Goal: Information Seeking & Learning: Learn about a topic

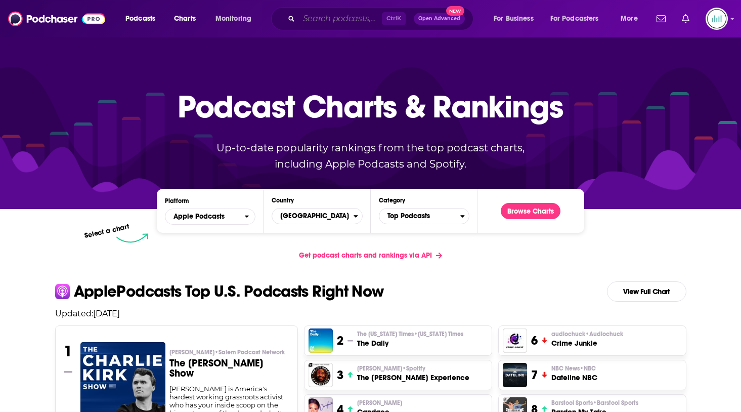
click at [333, 24] on input "Search podcasts, credits, & more..." at bounding box center [340, 19] width 83 height 16
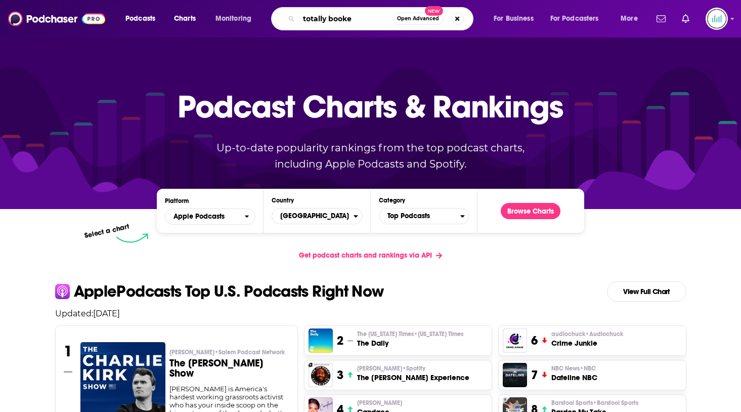
type input "totally booked"
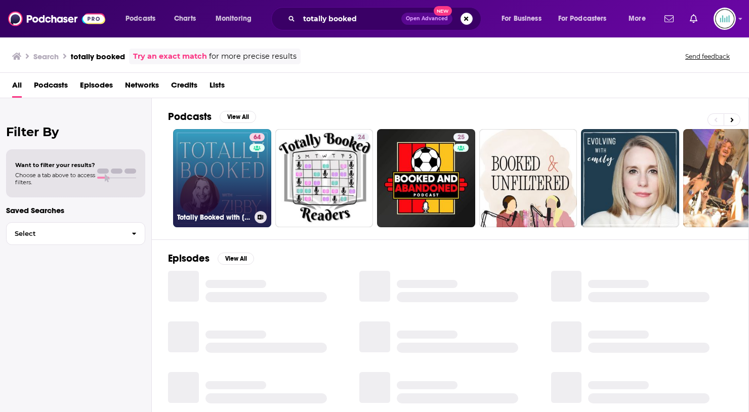
click at [245, 177] on link "64 Totally Booked with [PERSON_NAME]" at bounding box center [222, 178] width 98 height 98
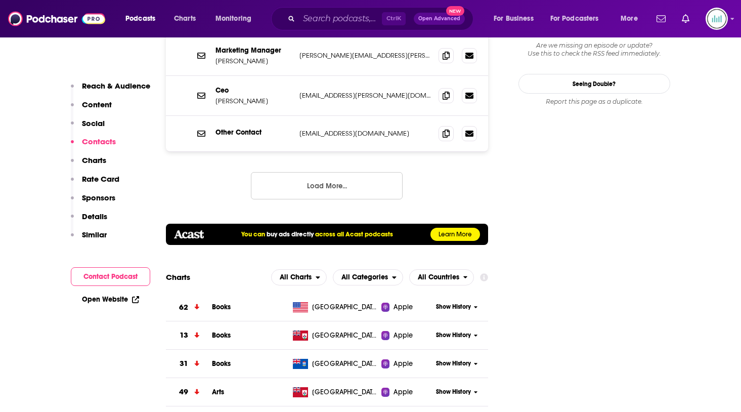
scroll to position [1214, 0]
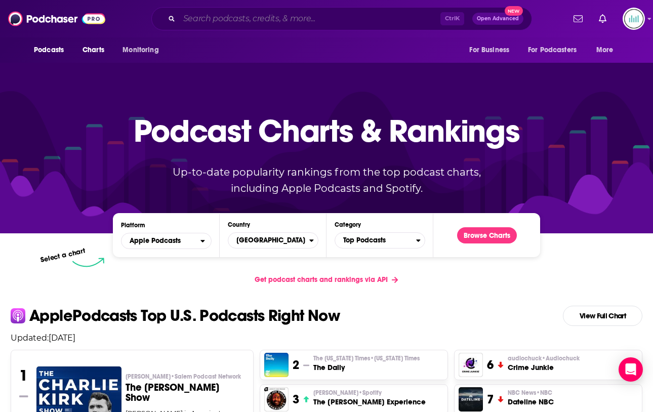
click at [295, 22] on input "Search podcasts, credits, & more..." at bounding box center [309, 19] width 261 height 16
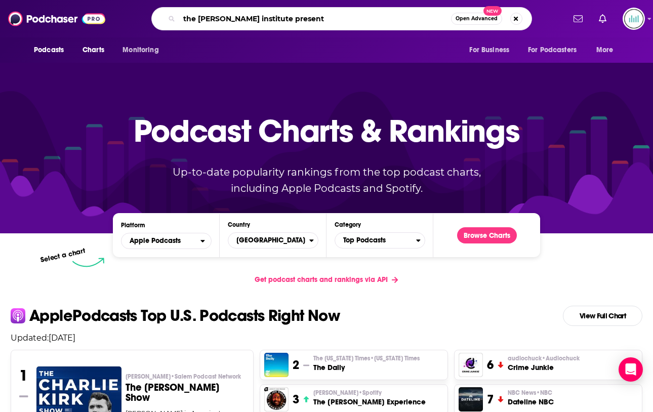
type input "the [PERSON_NAME] institute presents"
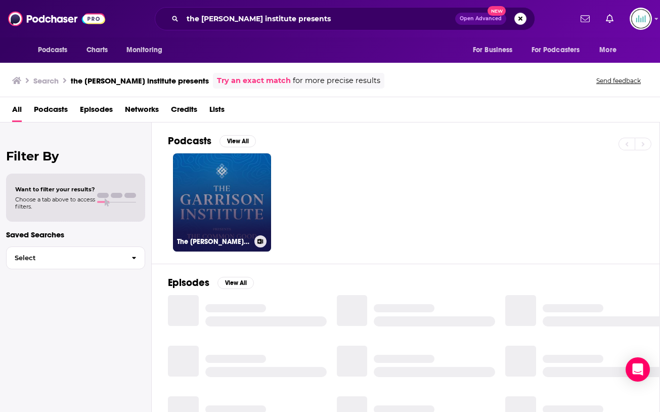
click at [234, 214] on link "The [PERSON_NAME] Institute Presents: The Common Good" at bounding box center [222, 202] width 98 height 98
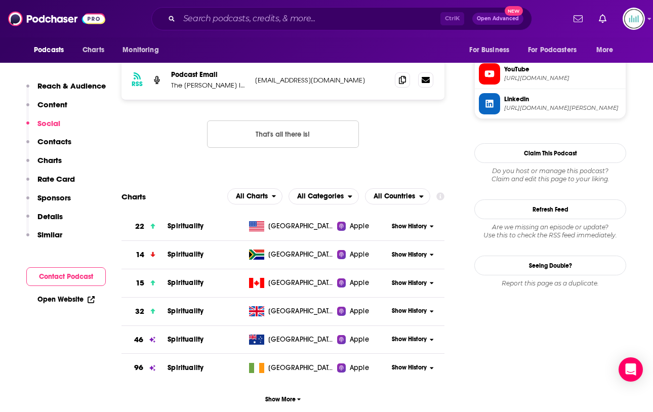
scroll to position [911, 0]
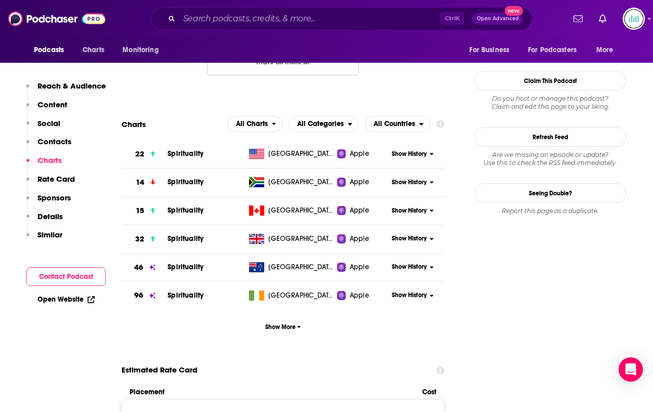
click at [422, 152] on span "Show History" at bounding box center [409, 154] width 35 height 9
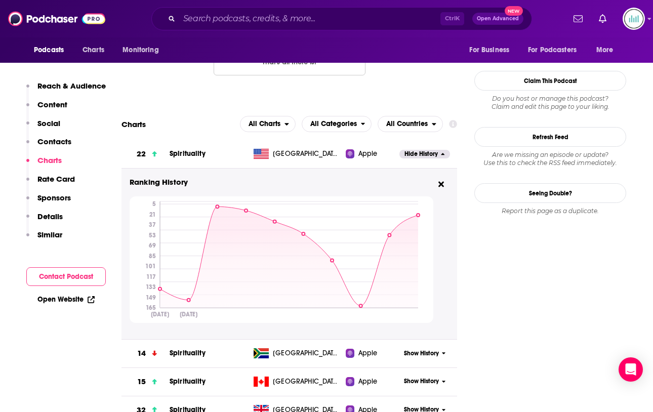
click at [229, 157] on td "Spirituality" at bounding box center [209, 154] width 80 height 28
click at [415, 147] on div "Hide History" at bounding box center [428, 154] width 58 height 25
click at [394, 160] on td "Apple" at bounding box center [372, 154] width 53 height 28
click at [394, 156] on div "Apple" at bounding box center [372, 154] width 53 height 10
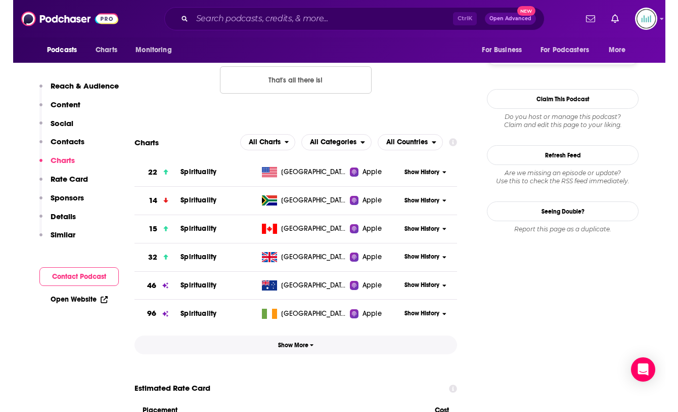
scroll to position [911, 0]
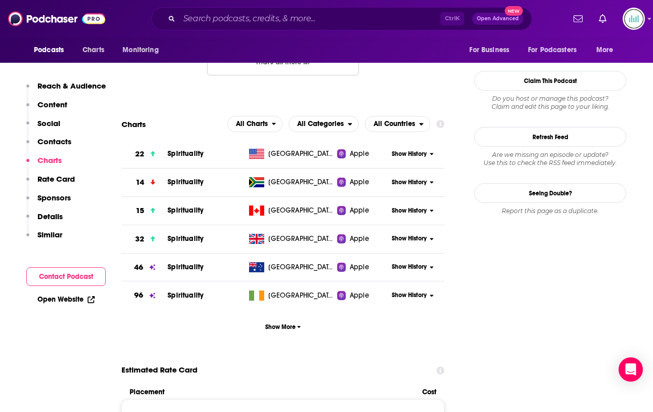
click at [404, 156] on span "Show History" at bounding box center [409, 154] width 35 height 9
